Goal: Transaction & Acquisition: Purchase product/service

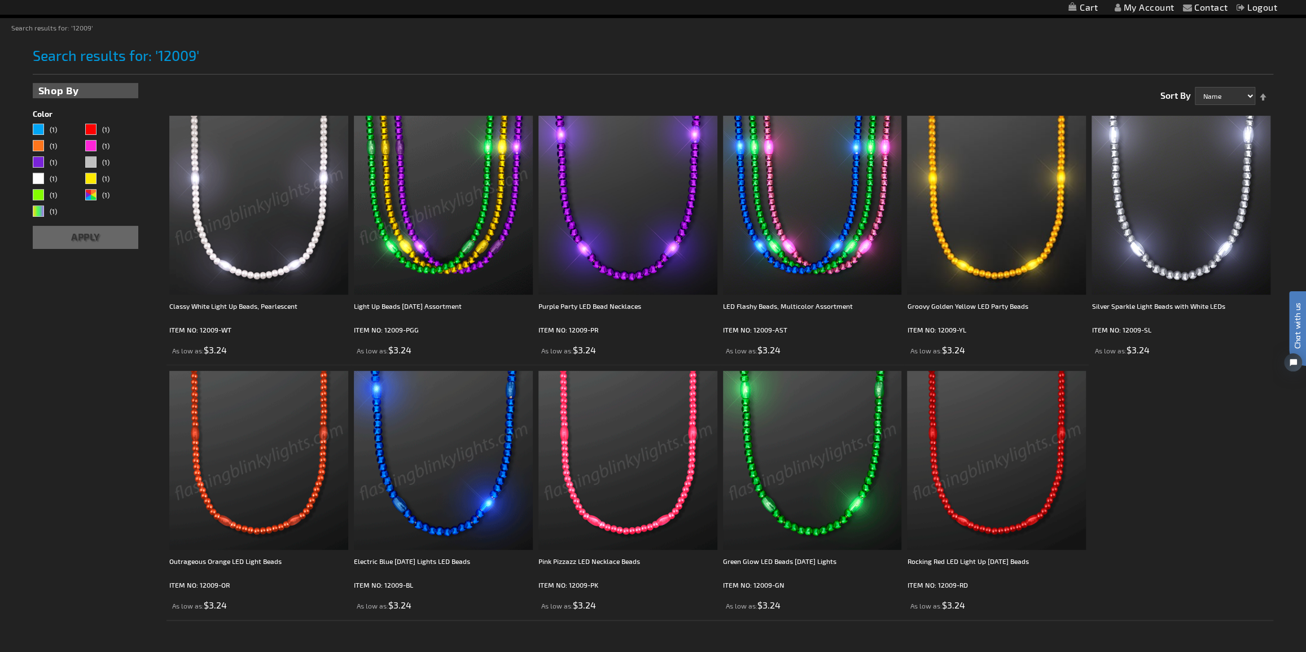
scroll to position [147, 0]
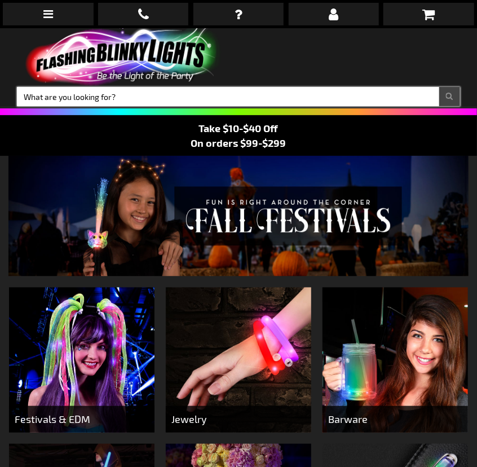
click at [217, 98] on input "Search" at bounding box center [239, 96] width 444 height 19
type input "10246"
click at [440, 87] on button "Search" at bounding box center [450, 96] width 21 height 19
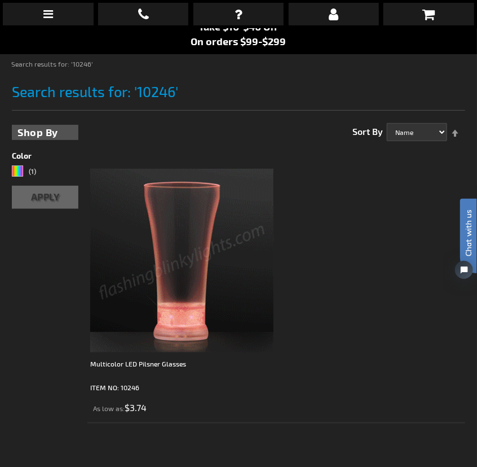
scroll to position [205, 0]
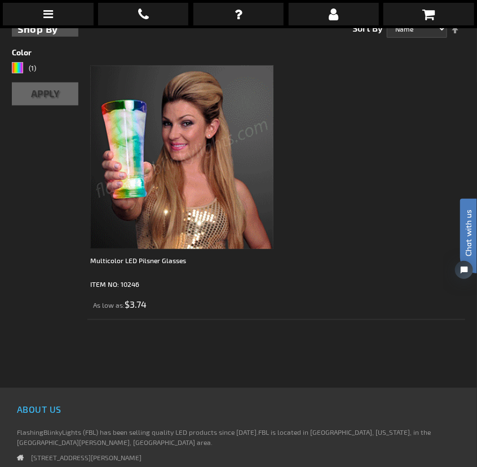
click at [198, 192] on img at bounding box center [181, 156] width 183 height 183
